Goal: Contribute content

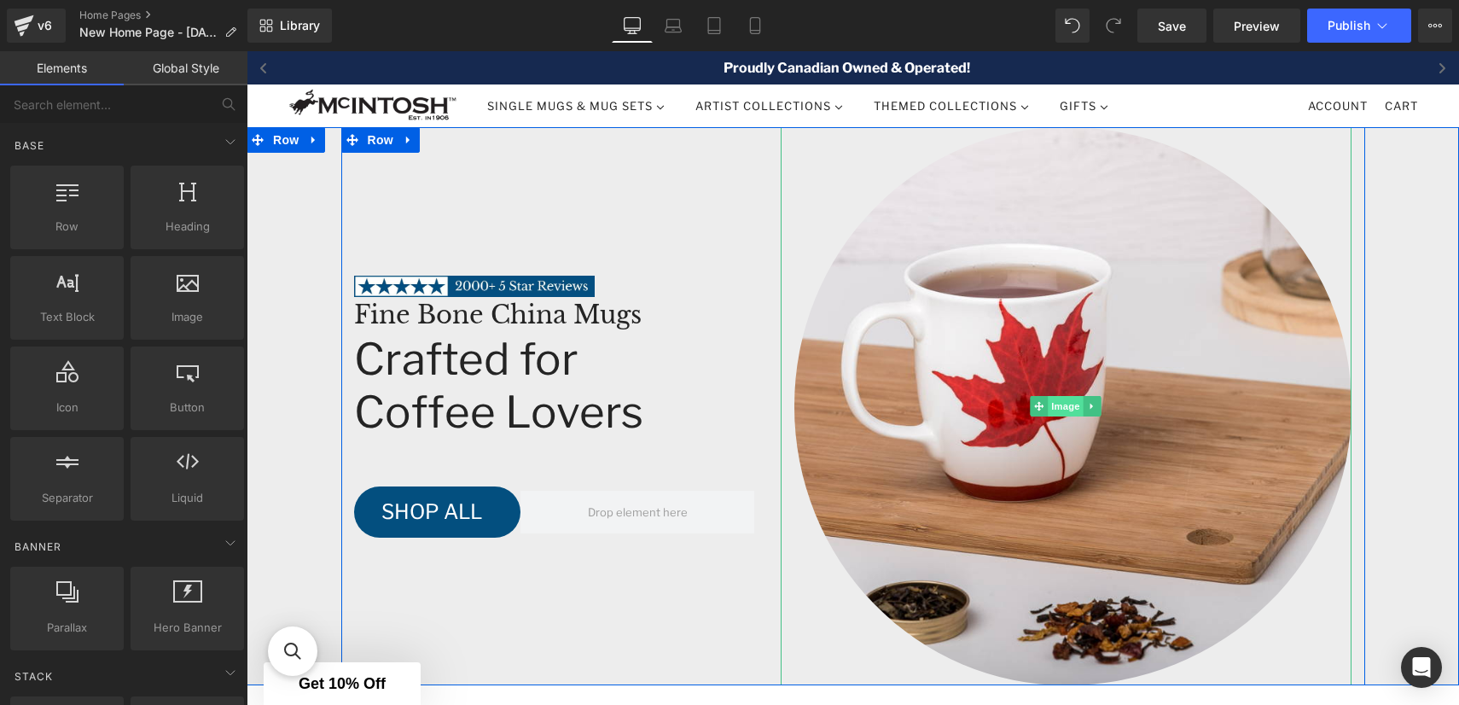
click at [1062, 408] on span "Image" at bounding box center [1067, 406] width 36 height 20
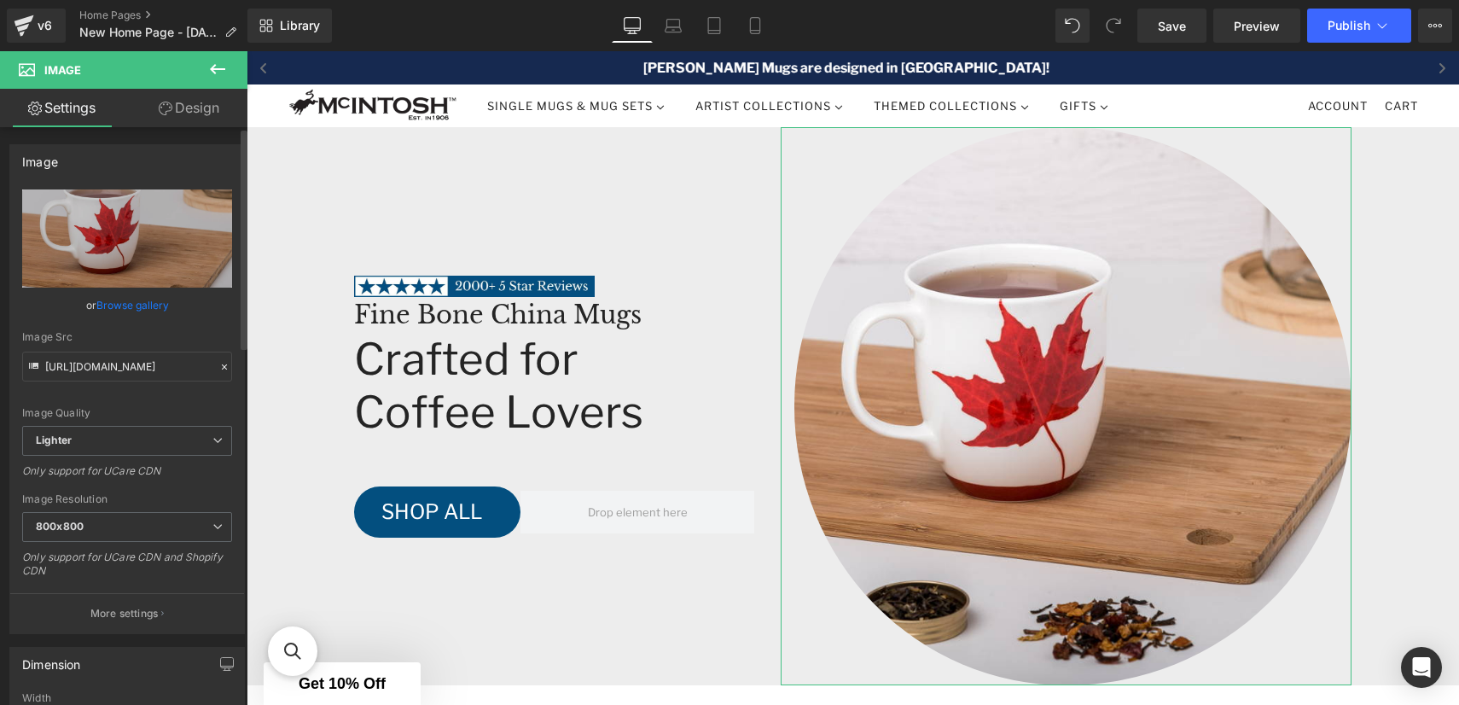
click at [126, 304] on link "Browse gallery" at bounding box center [132, 305] width 73 height 30
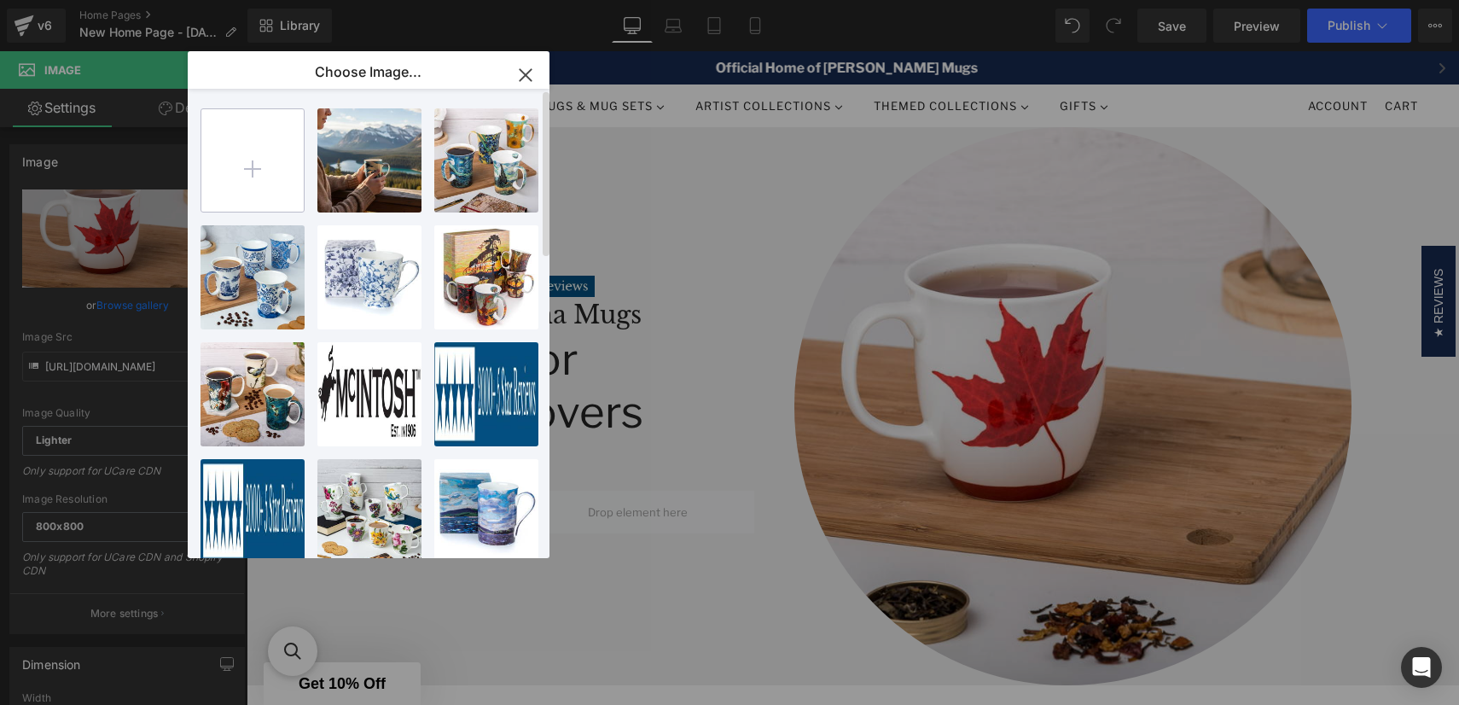
click at [246, 166] on input "file" at bounding box center [252, 160] width 102 height 102
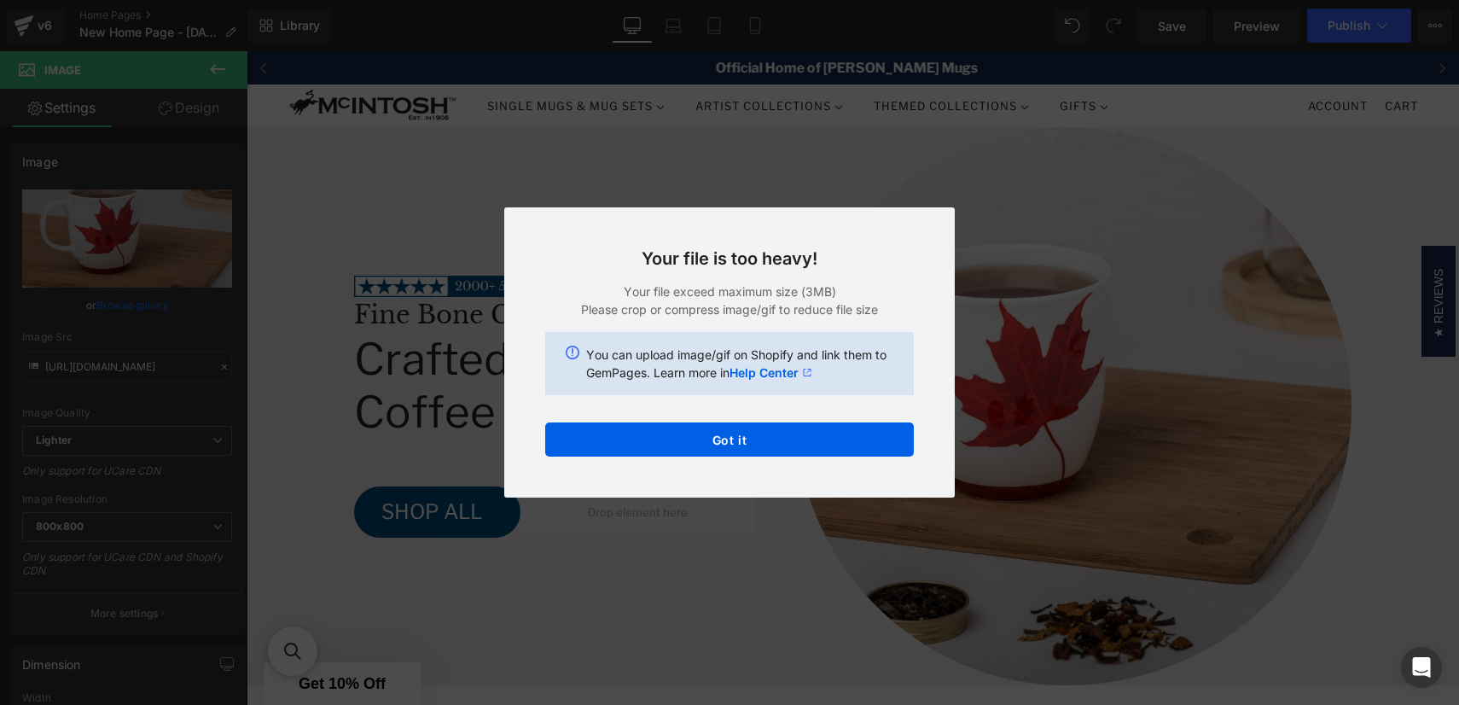
click at [724, 0] on div "Text Color Highlight Color #333333 Choose Image... Back to Library [PERSON_NAME…" at bounding box center [729, 0] width 1459 height 0
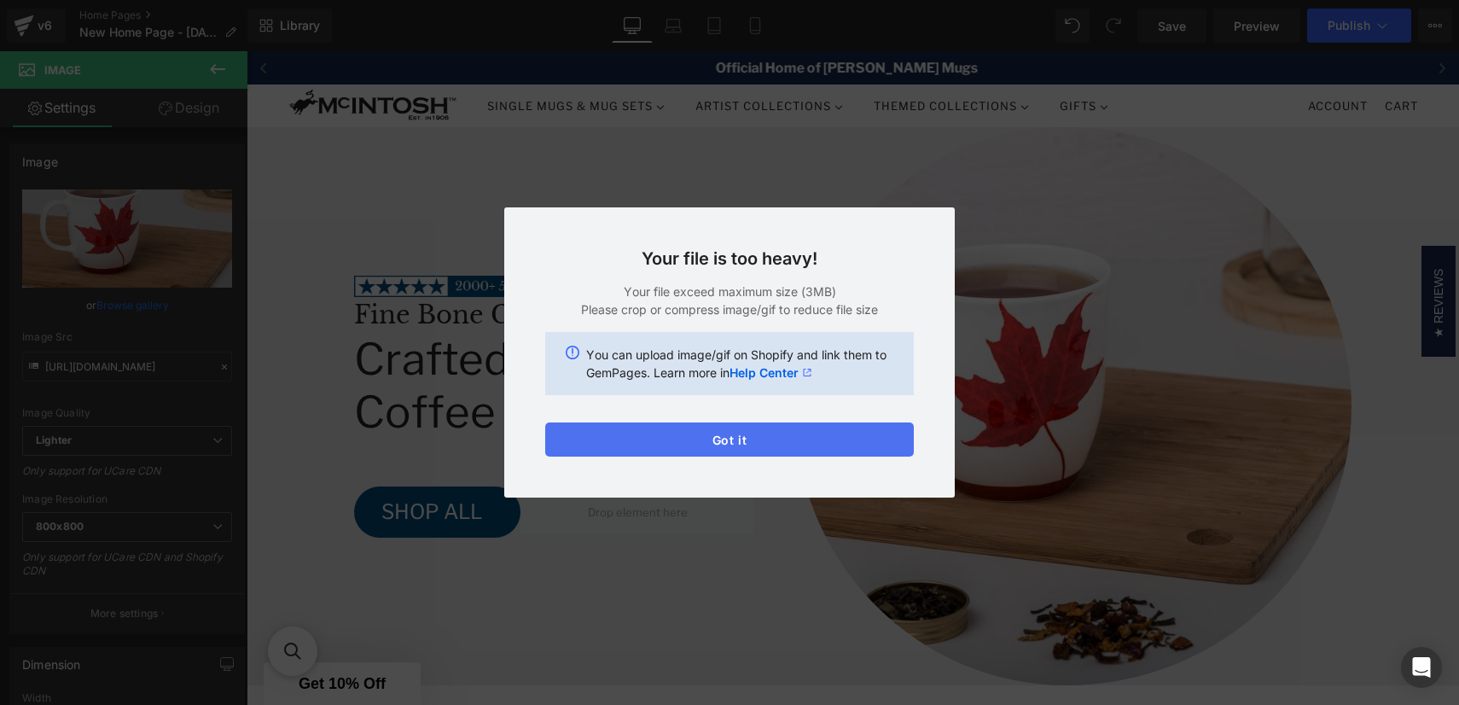
click at [678, 443] on button "Got it" at bounding box center [729, 439] width 369 height 34
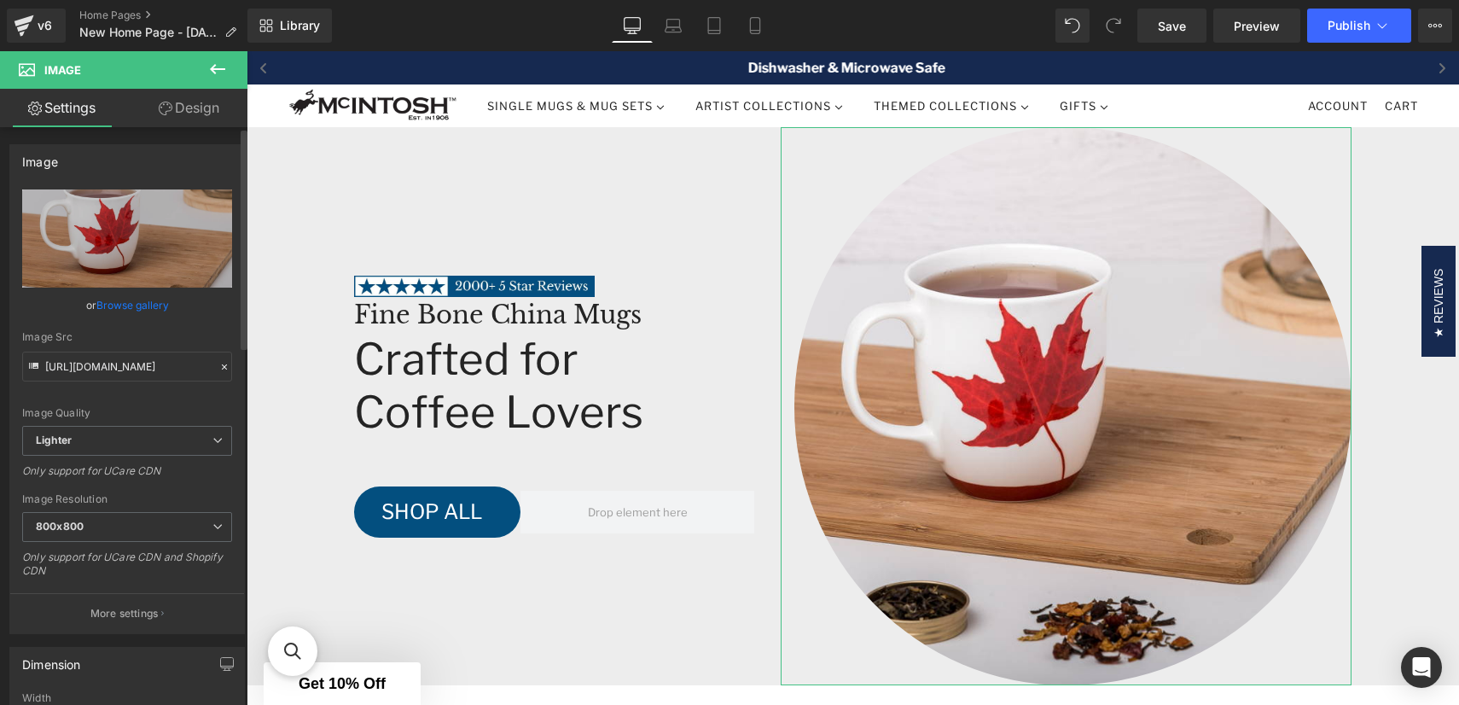
click at [109, 310] on link "Browse gallery" at bounding box center [132, 305] width 73 height 30
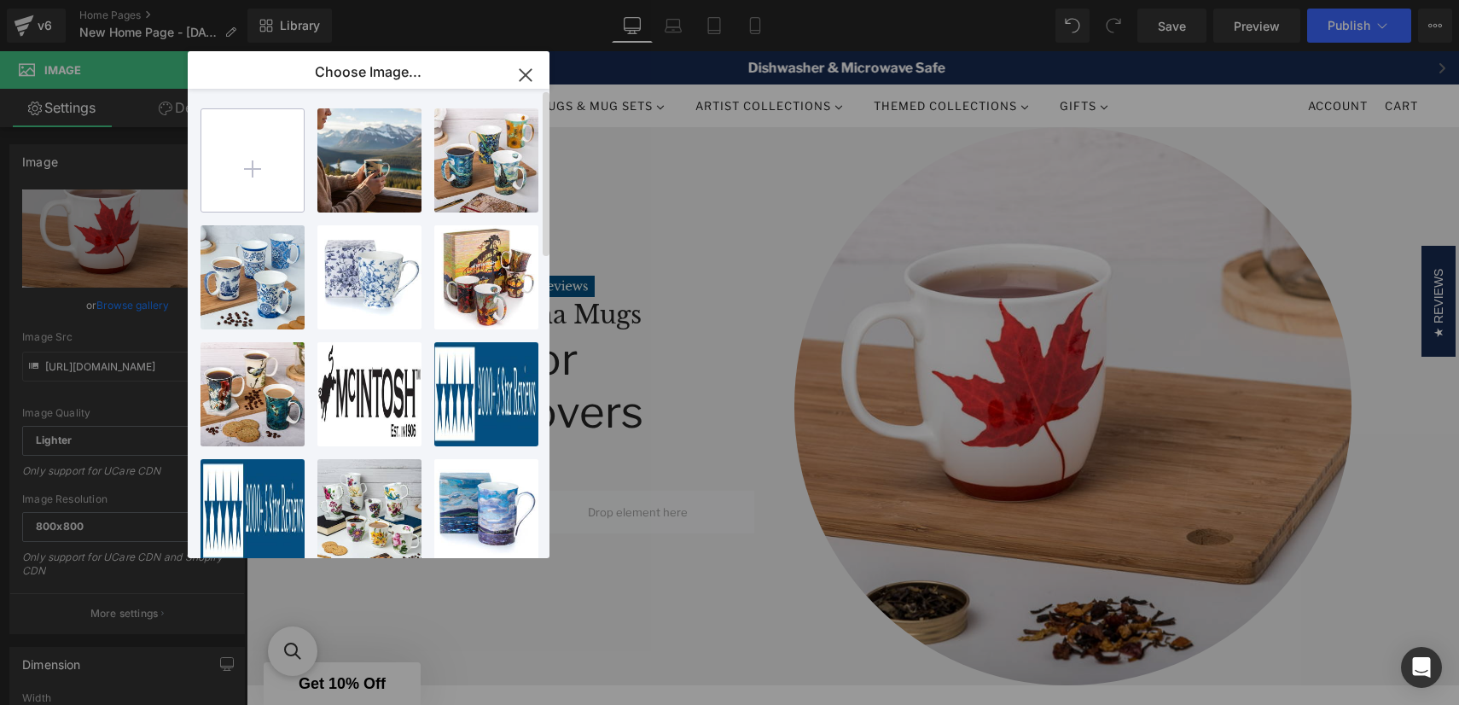
click at [248, 160] on input "file" at bounding box center [252, 160] width 102 height 102
type input "C:\fakepath\[PERSON_NAME] Set of 3 Mugs Lifestyle.jpg"
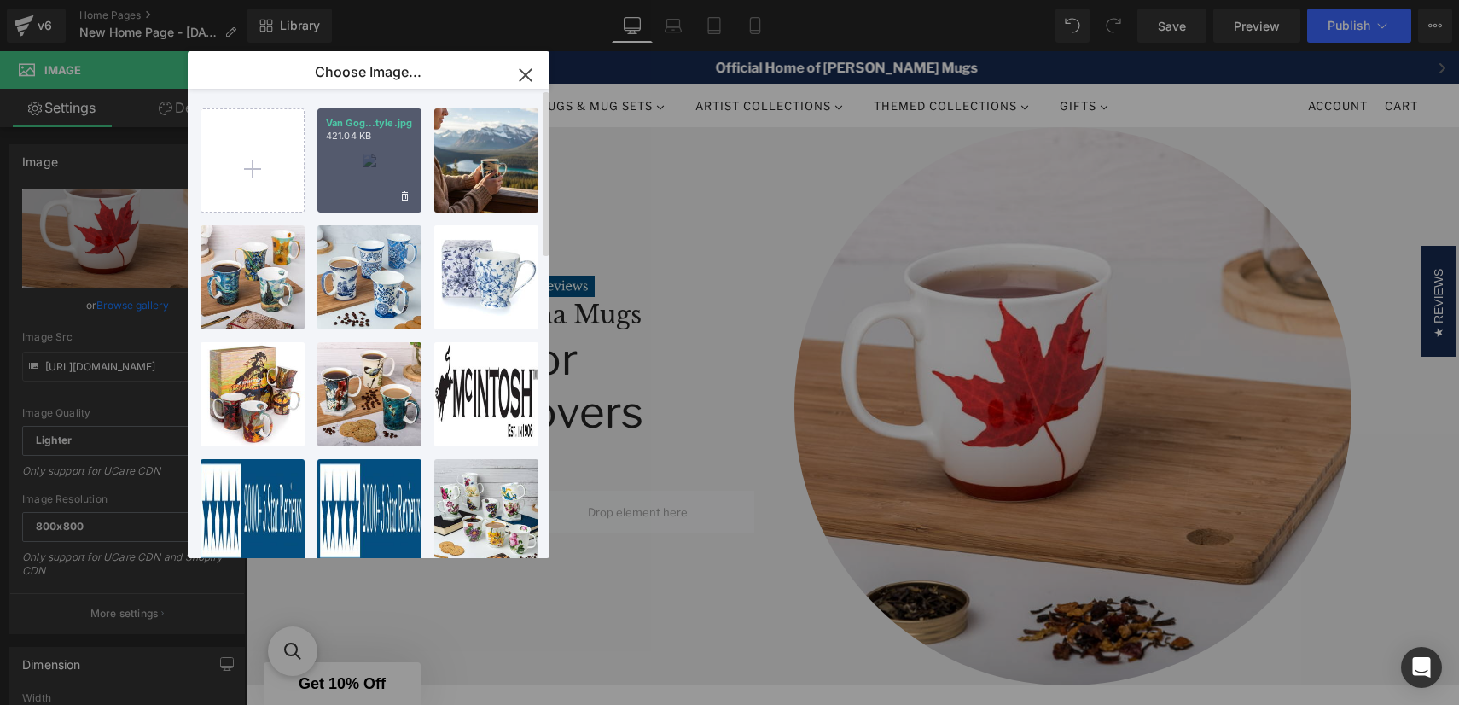
click at [353, 157] on div "Van Gog...tyle.jpg 421.04 KB" at bounding box center [369, 160] width 104 height 104
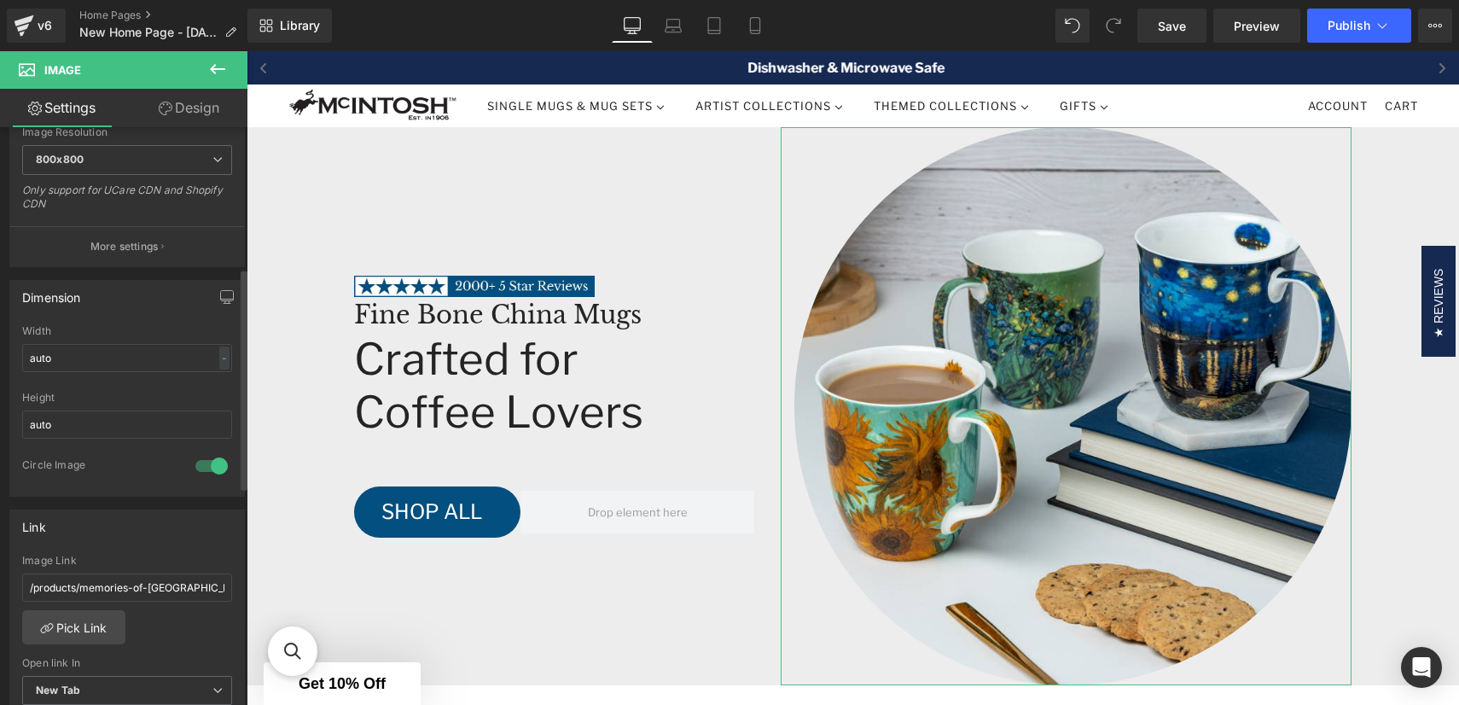
scroll to position [380, 0]
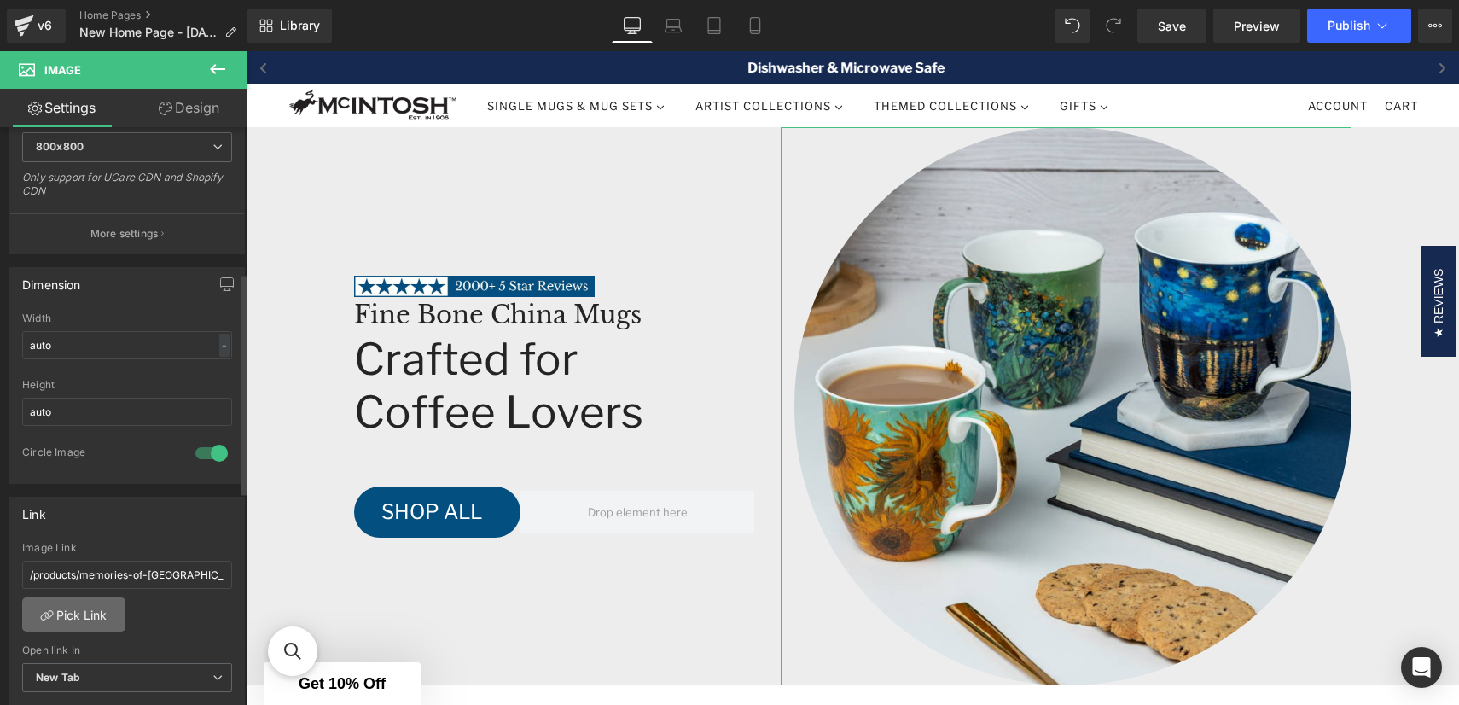
click at [58, 620] on link "Pick Link" at bounding box center [73, 614] width 103 height 34
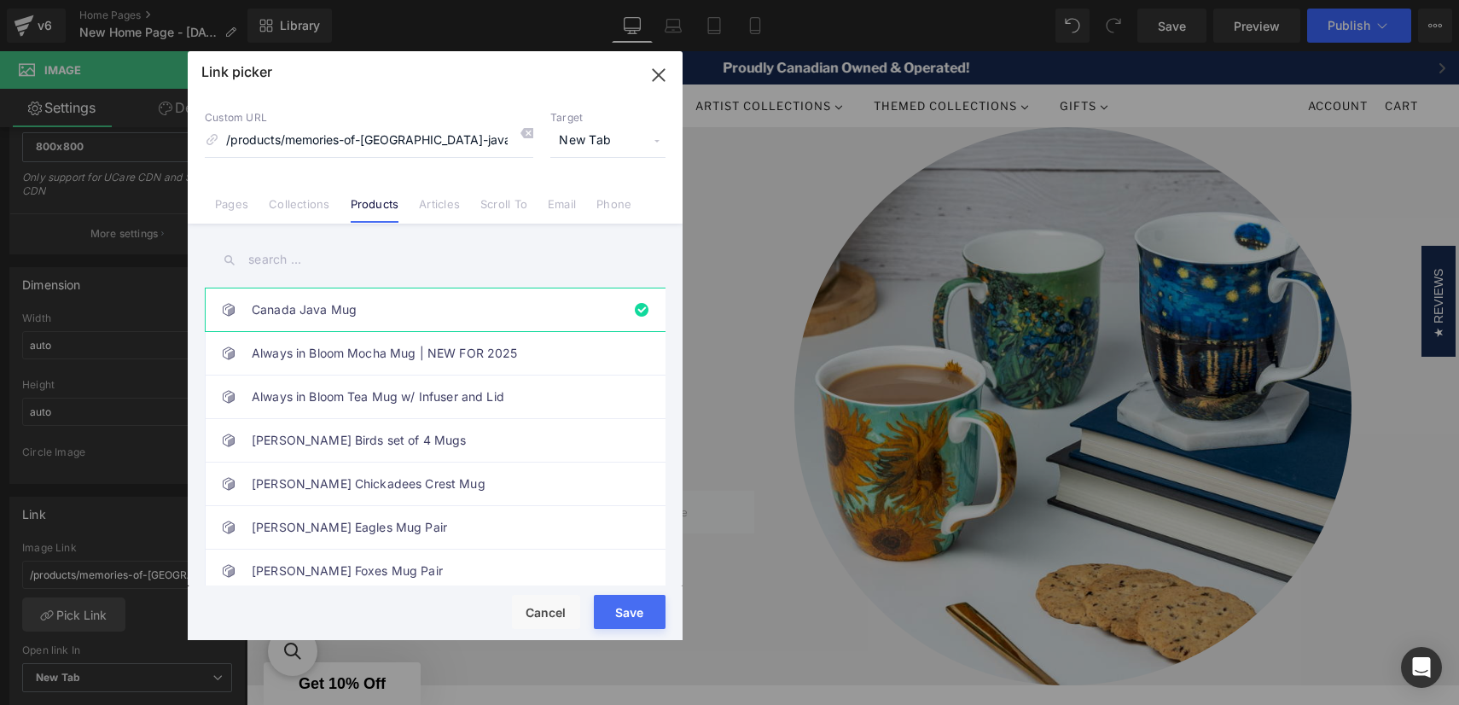
click at [311, 268] on input "text" at bounding box center [435, 260] width 461 height 38
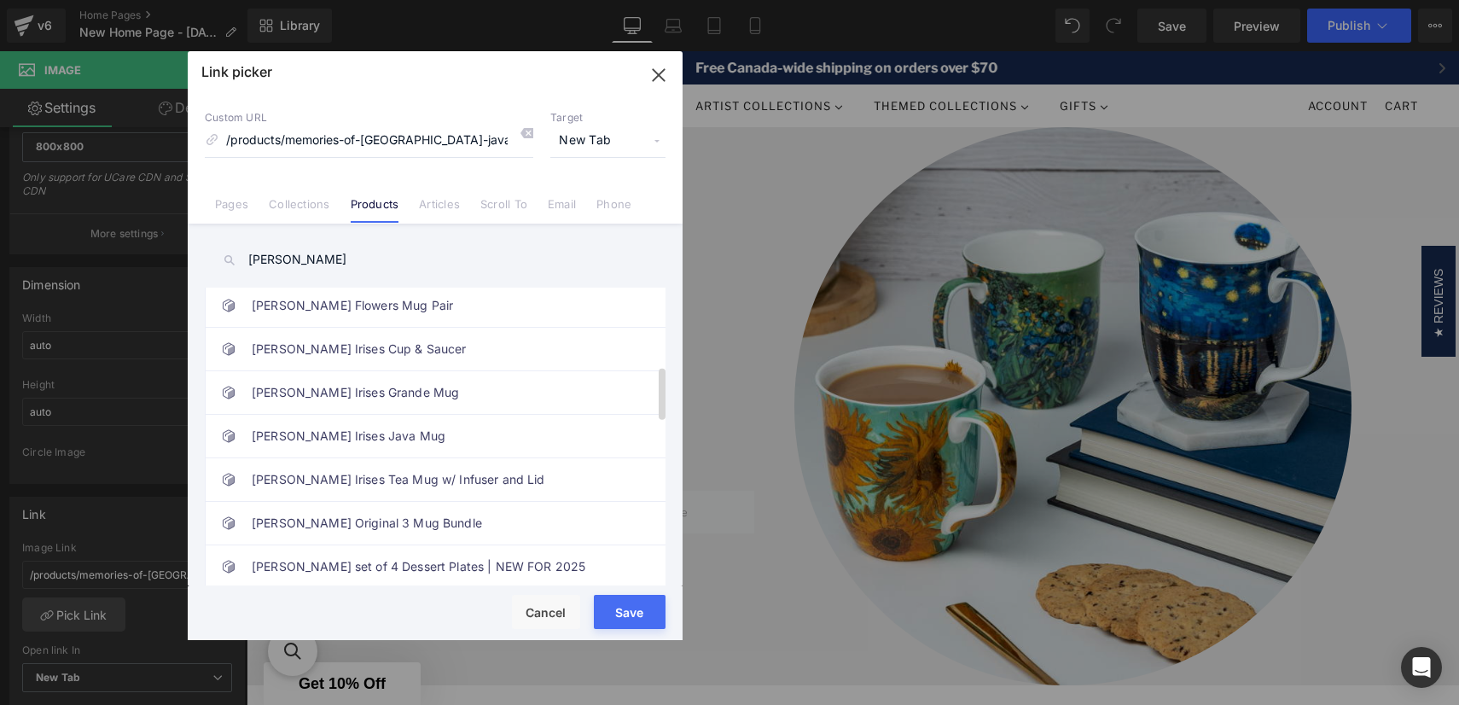
scroll to position [505, 0]
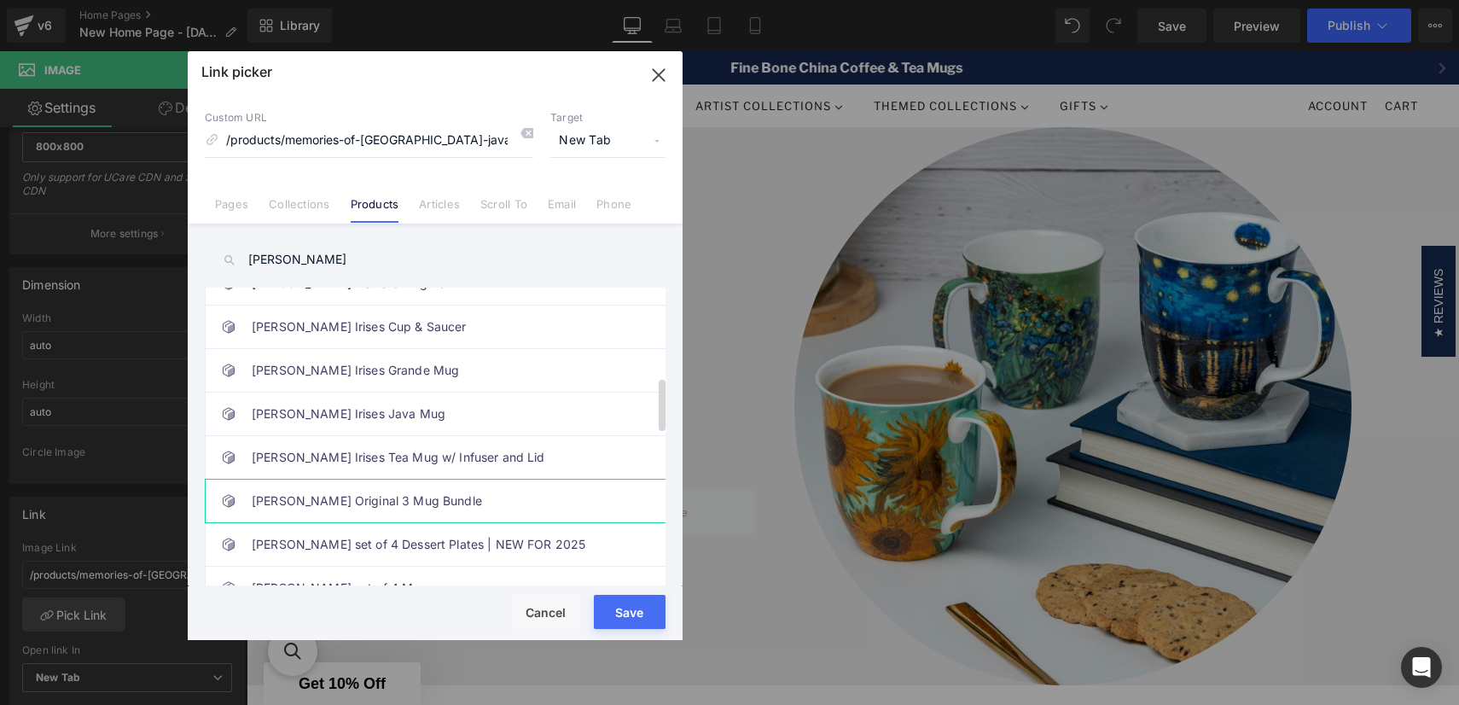
type input "[PERSON_NAME]"
click at [372, 507] on link "[PERSON_NAME] Original 3 Mug Bundle" at bounding box center [439, 501] width 375 height 43
click at [629, 618] on button "Save" at bounding box center [630, 612] width 72 height 34
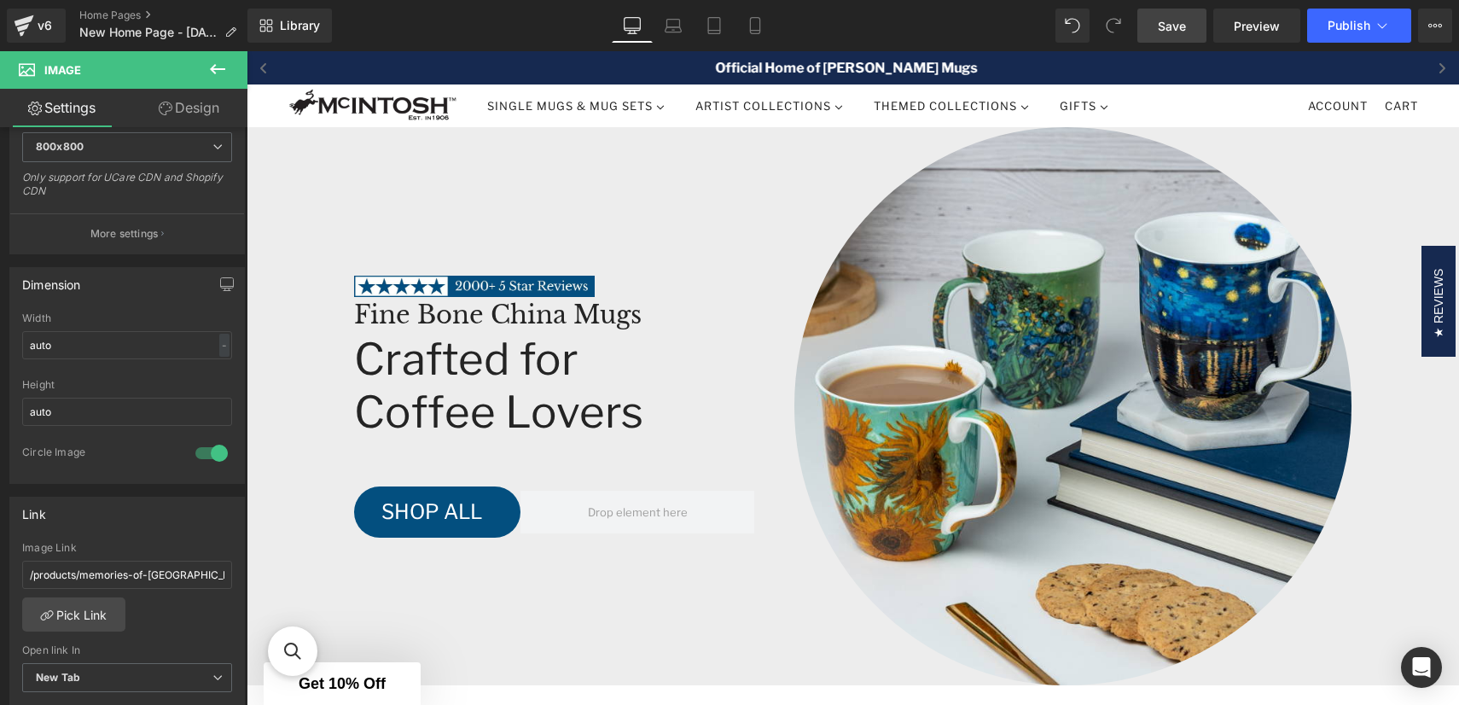
click at [1175, 27] on span "Save" at bounding box center [1172, 26] width 28 height 18
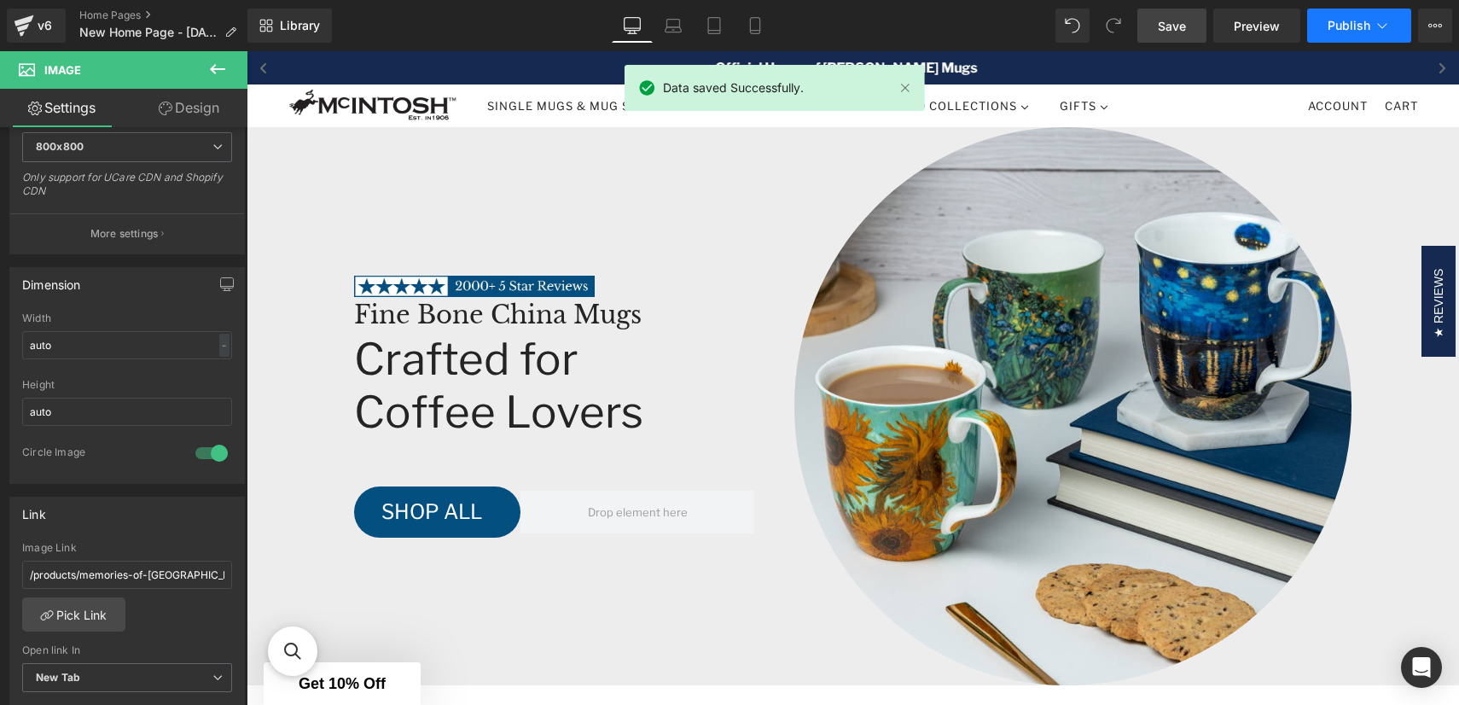
click at [1372, 23] on button "Publish" at bounding box center [1359, 26] width 104 height 34
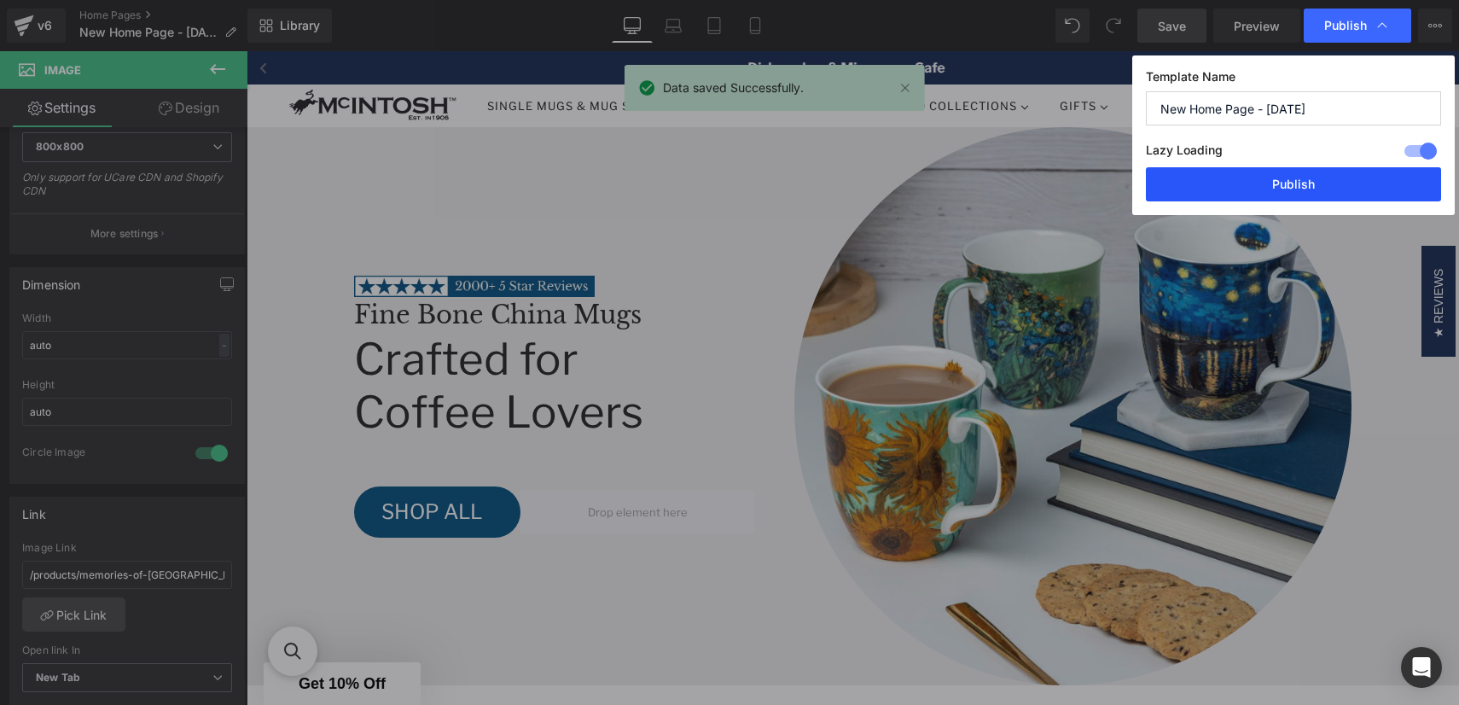
click at [1307, 179] on button "Publish" at bounding box center [1293, 184] width 295 height 34
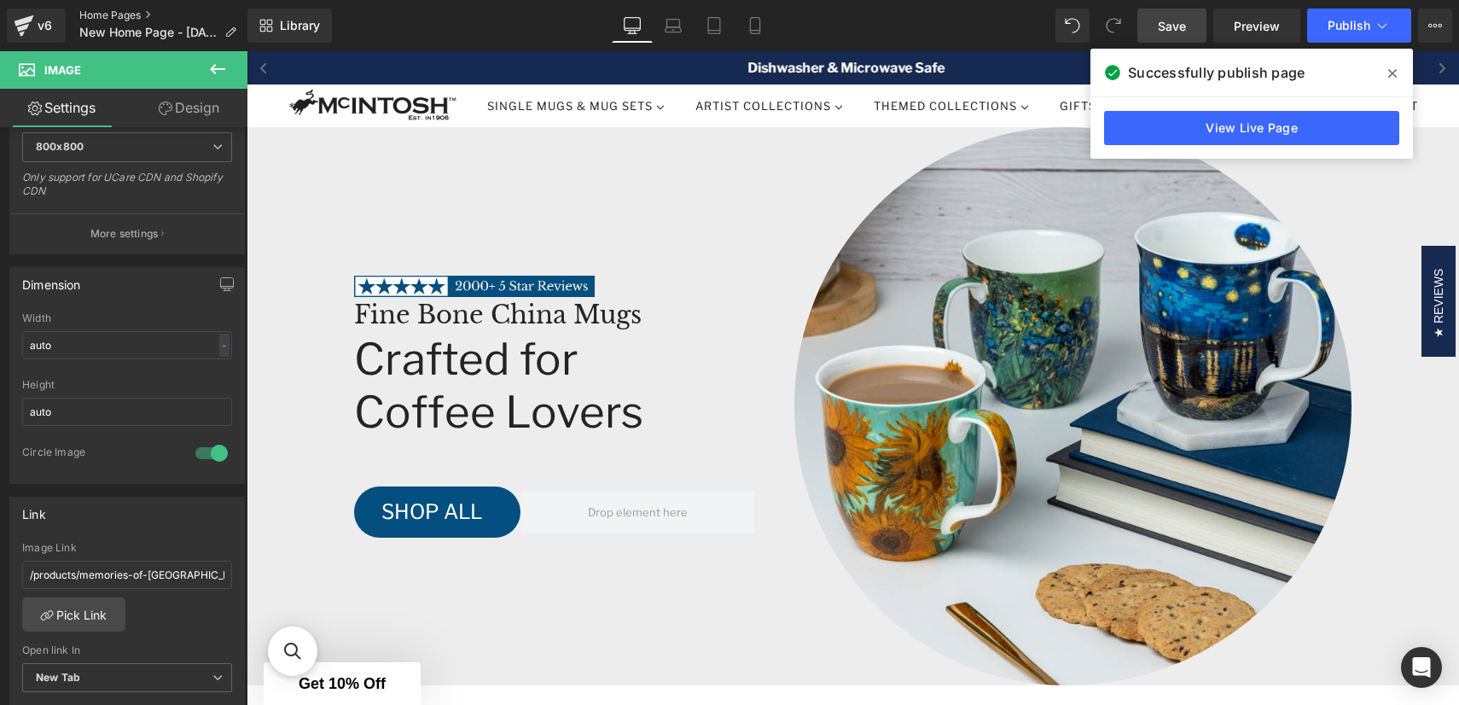
click at [109, 12] on link "Home Pages" at bounding box center [164, 16] width 171 height 14
